Goal: Task Accomplishment & Management: Use online tool/utility

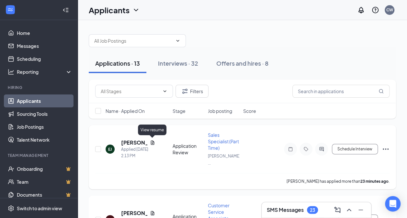
click at [153, 143] on icon "Document" at bounding box center [153, 143] width 4 height 4
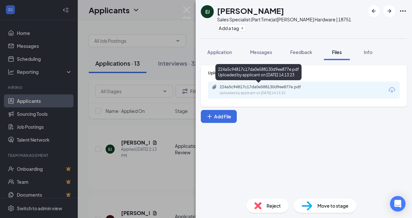
click at [245, 87] on div "224a5c94817c17da0e588130d9ee877e.pdf" at bounding box center [265, 87] width 91 height 5
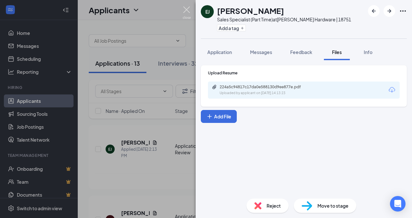
click at [185, 11] on img at bounding box center [187, 12] width 8 height 13
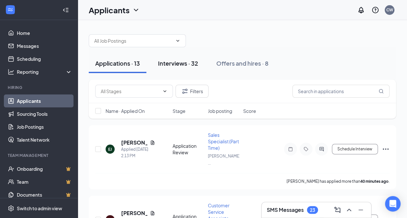
click at [170, 64] on div "Interviews · 32" at bounding box center [178, 63] width 40 height 8
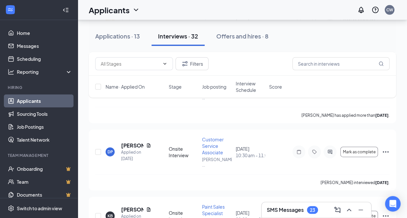
scroll to position [680, 0]
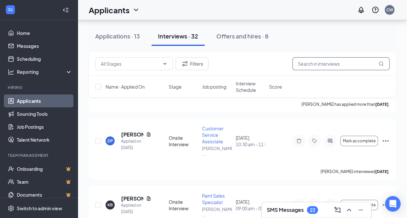
click at [302, 60] on input "text" at bounding box center [341, 63] width 97 height 13
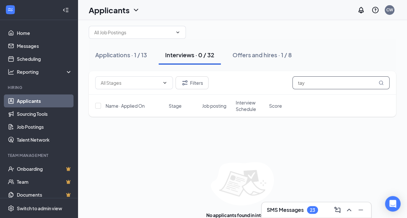
scroll to position [23, 0]
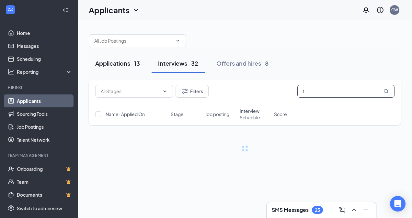
type input "t"
click at [118, 64] on div "Applications · 13" at bounding box center [117, 63] width 45 height 8
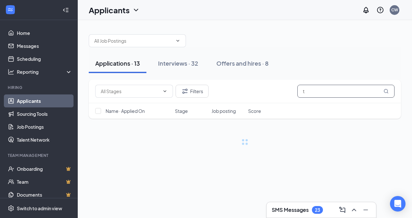
click at [317, 90] on input "t" at bounding box center [345, 91] width 97 height 13
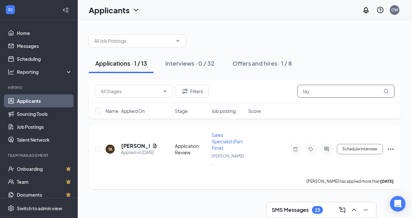
type input "tay"
drag, startPoint x: 272, startPoint y: 184, endPoint x: 156, endPoint y: 147, distance: 121.1
click at [157, 146] on div "TA [PERSON_NAME] Applied on [DATE]" at bounding box center [138, 150] width 65 height 14
click at [154, 145] on icon "Document" at bounding box center [154, 146] width 5 height 5
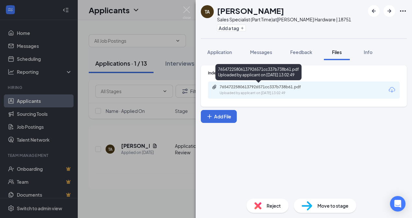
click at [262, 89] on div "76547225806137926571cc337b738b61.pdf" at bounding box center [265, 87] width 91 height 5
